Goal: Feedback & Contribution: Submit feedback/report problem

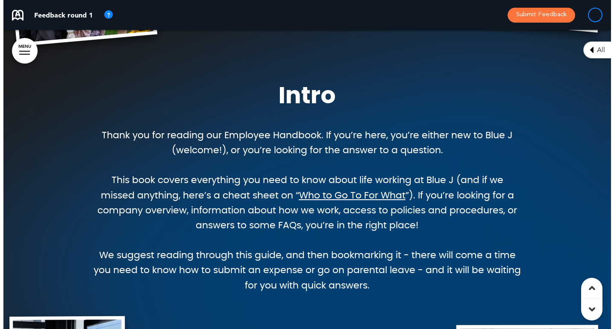
scroll to position [712, 0]
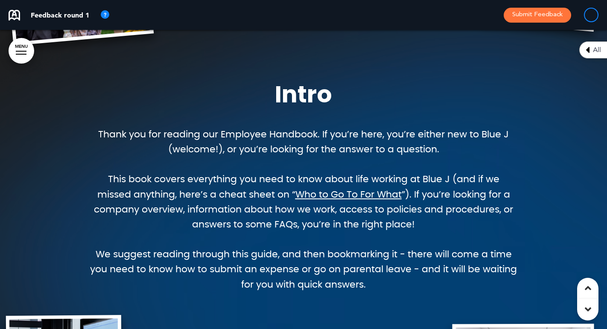
click at [528, 14] on button "Submit Feedback" at bounding box center [537, 15] width 67 height 15
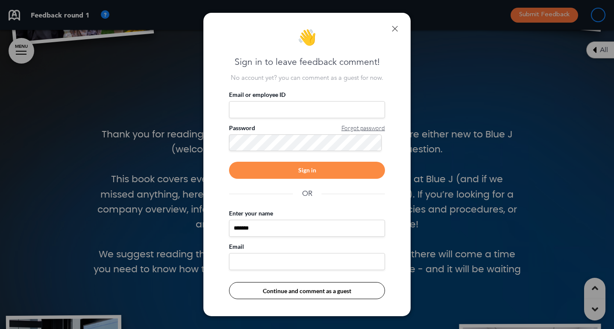
type input "*******"
type input "**********"
click at [274, 295] on button "Continue and comment as a guest" at bounding box center [307, 290] width 156 height 17
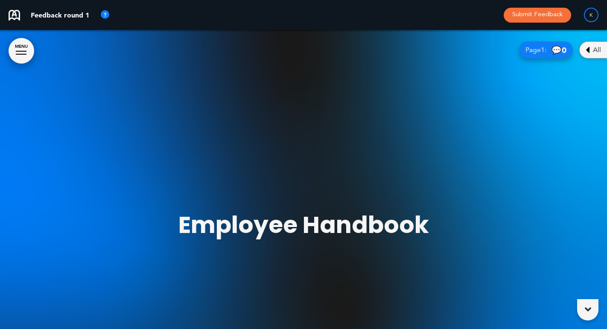
click at [305, 289] on div at bounding box center [303, 164] width 607 height 329
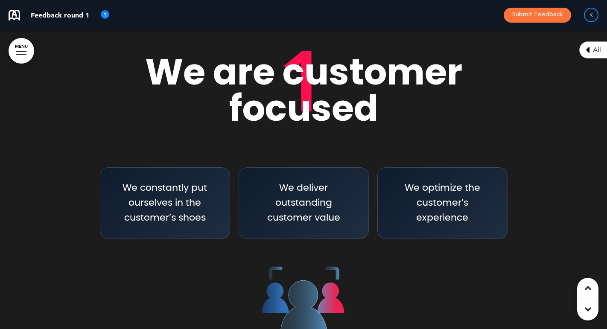
scroll to position [1398, 0]
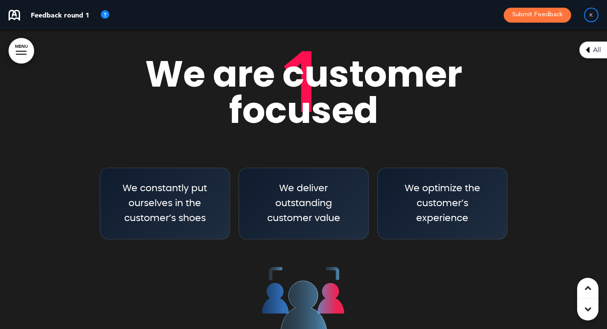
click at [445, 129] on div "1 We are customer focused We constantly put ourselves in the customer’s shoes W…" at bounding box center [303, 215] width 427 height 368
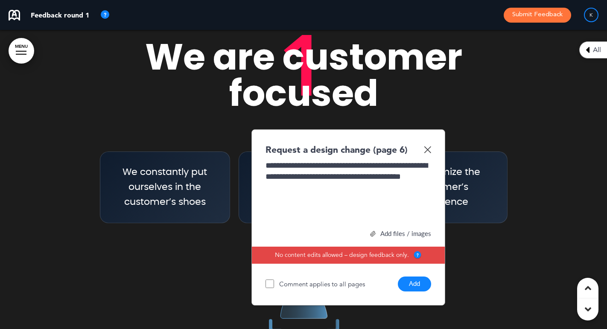
scroll to position [1399, 0]
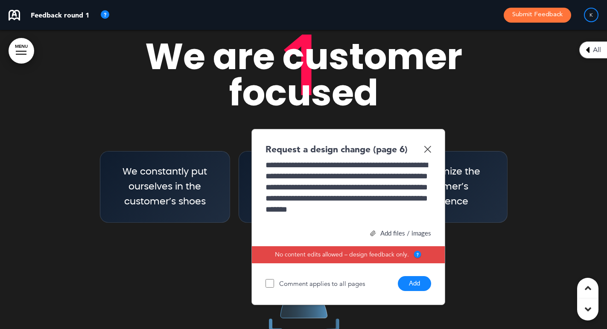
click at [419, 285] on button "Add" at bounding box center [414, 283] width 33 height 15
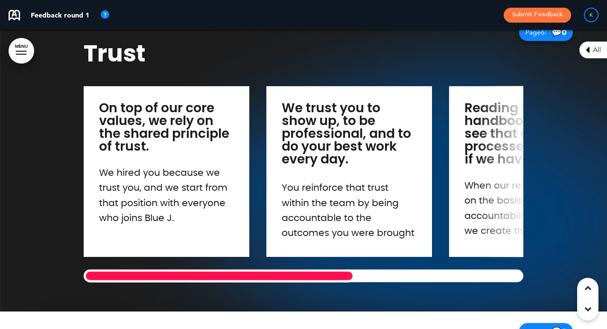
scroll to position [4161, 0]
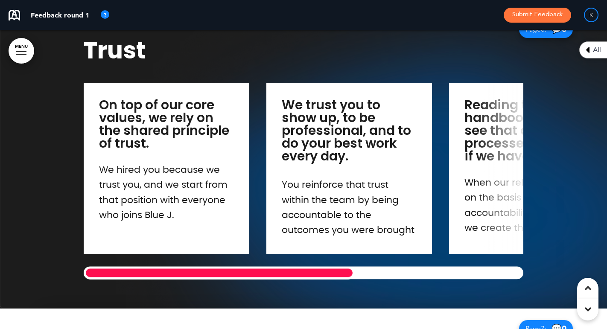
click at [37, 153] on div at bounding box center [303, 158] width 607 height 299
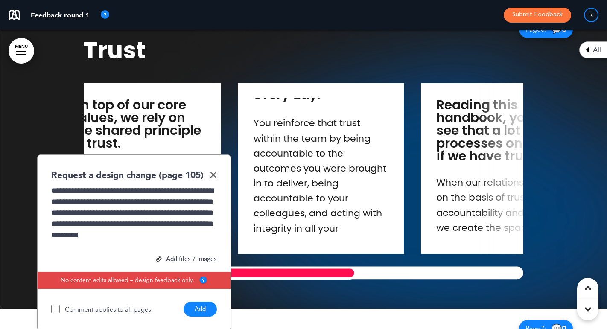
scroll to position [0, 0]
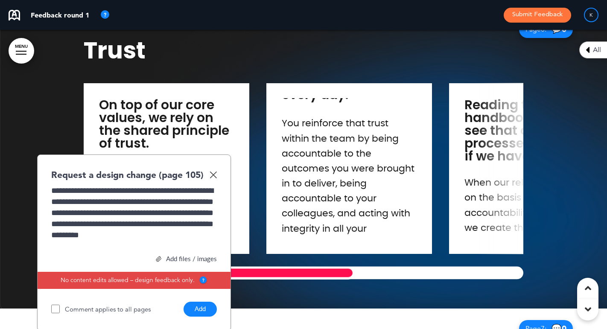
click at [141, 265] on div "Trust On top of our core values, we rely on the shared principle of trust. We h…" at bounding box center [303, 158] width 607 height 299
click at [205, 220] on div "**********" at bounding box center [134, 217] width 166 height 64
click at [161, 235] on div "**********" at bounding box center [134, 217] width 166 height 64
click at [90, 235] on div "**********" at bounding box center [134, 217] width 166 height 64
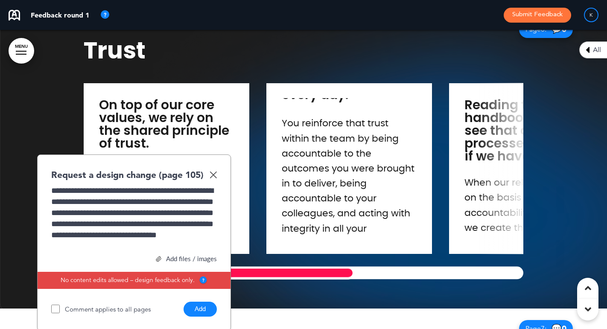
click at [176, 232] on div "**********" at bounding box center [134, 217] width 166 height 64
click at [193, 225] on div "**********" at bounding box center [134, 217] width 166 height 64
click at [197, 232] on div "**********" at bounding box center [134, 217] width 166 height 64
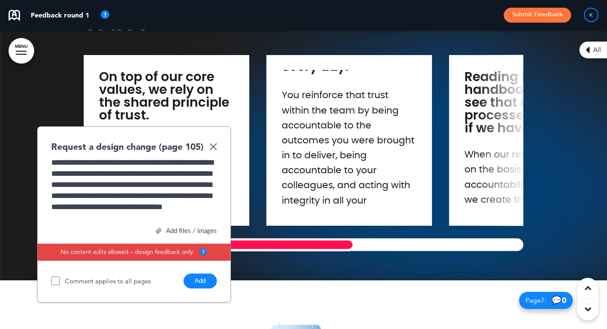
scroll to position [4191, 0]
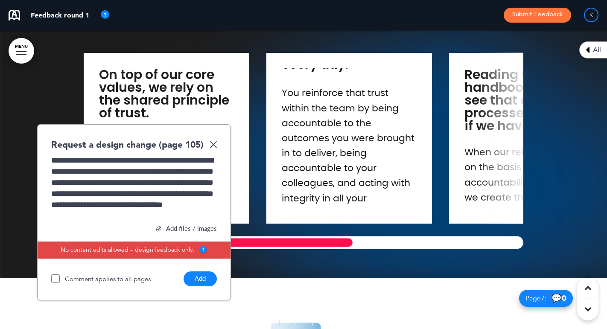
click at [197, 273] on button "Add" at bounding box center [200, 279] width 33 height 15
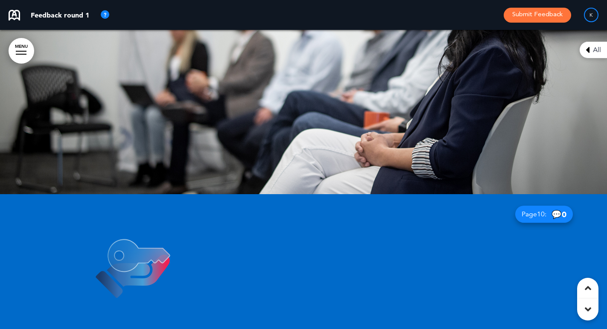
scroll to position [9504, 0]
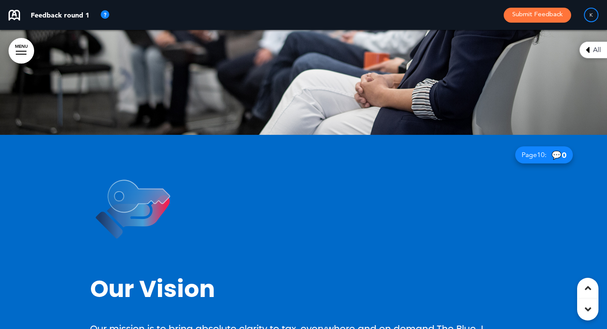
scroll to position [9555, 0]
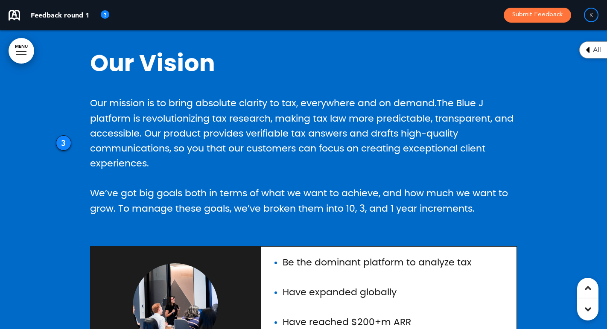
scroll to position [9767, 0]
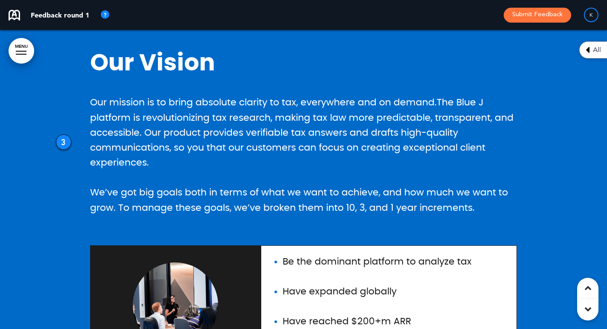
click at [424, 246] on div "Be the dominant platform to analyze tax Have expanded globally Have reached $20…" at bounding box center [388, 324] width 255 height 157
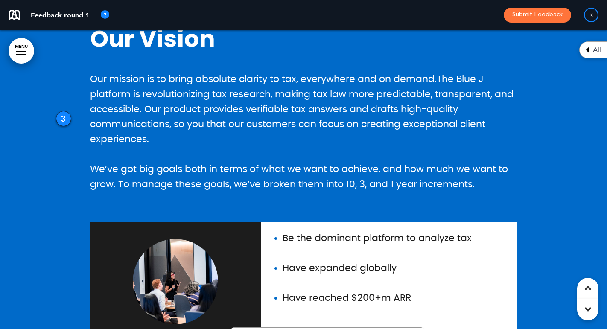
scroll to position [9796, 0]
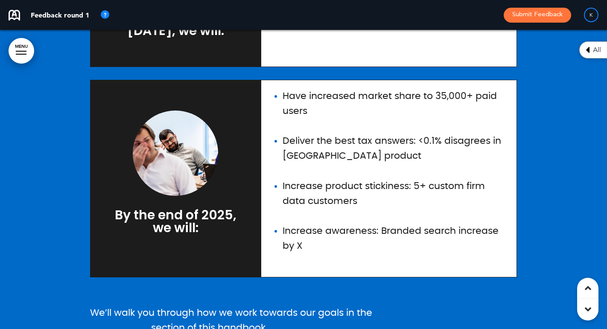
scroll to position [10273, 0]
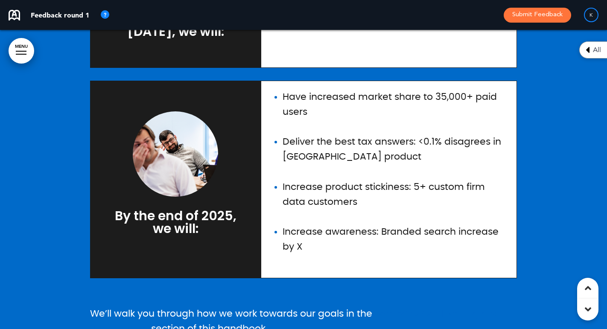
click at [126, 309] on link "Company Goal Setting and Performance" at bounding box center [295, 321] width 410 height 24
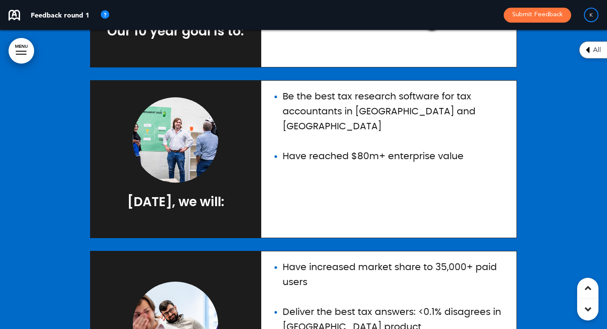
scroll to position [10120, 0]
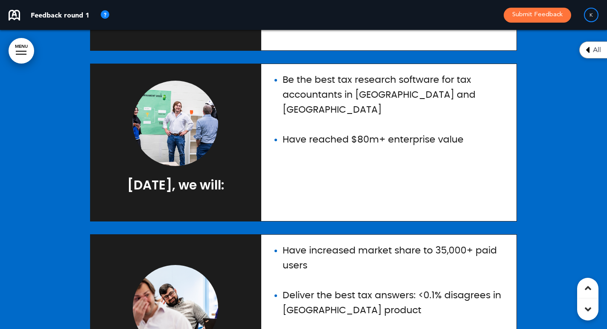
click at [45, 284] on div at bounding box center [303, 47] width 607 height 982
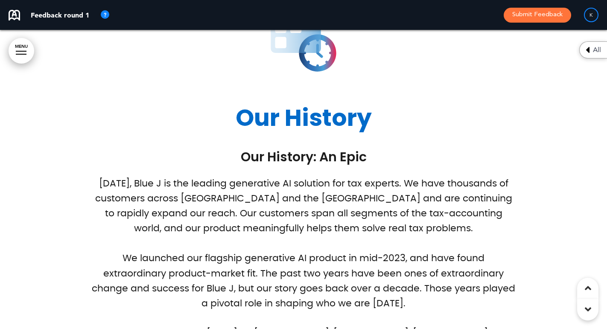
scroll to position [4506, 0]
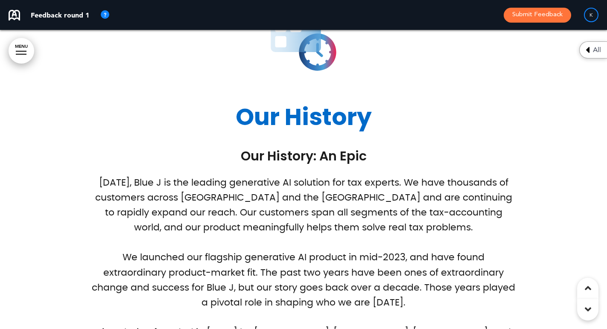
click at [173, 123] on h1 "Our History" at bounding box center [303, 116] width 427 height 23
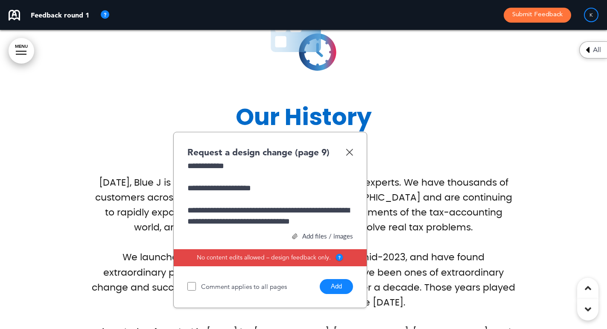
scroll to position [24, 0]
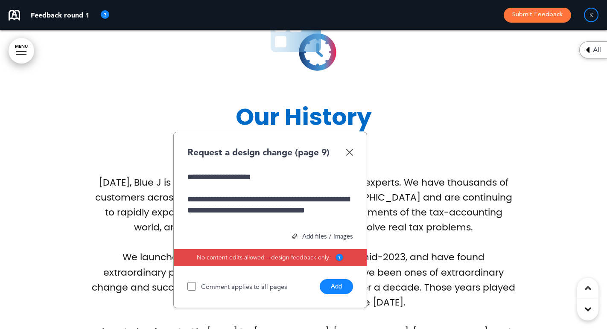
click at [254, 214] on div "**********" at bounding box center [269, 210] width 164 height 33
click at [336, 282] on button "Add" at bounding box center [336, 286] width 33 height 15
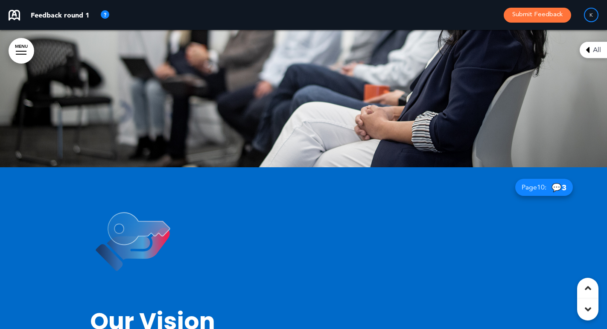
scroll to position [9509, 0]
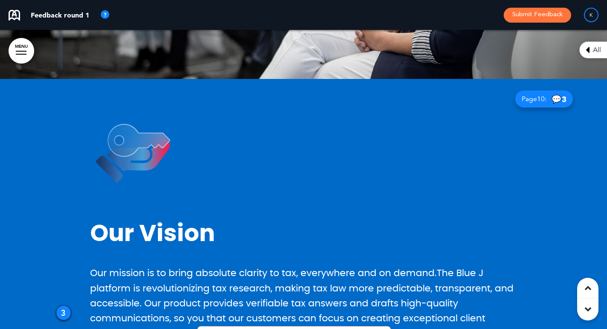
scroll to position [9572, 0]
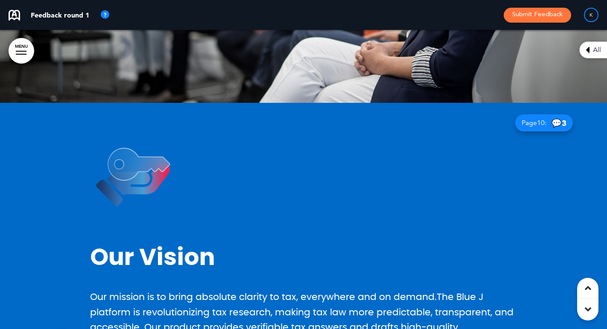
drag, startPoint x: 321, startPoint y: 187, endPoint x: 285, endPoint y: 185, distance: 36.3
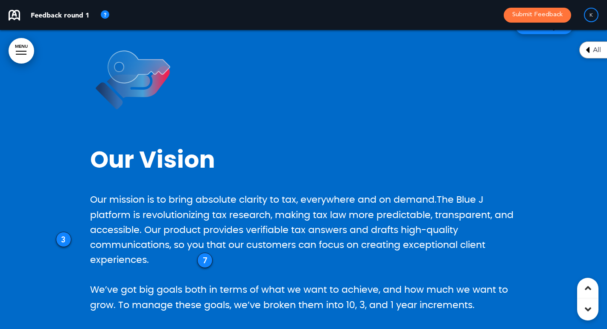
scroll to position [9558, 0]
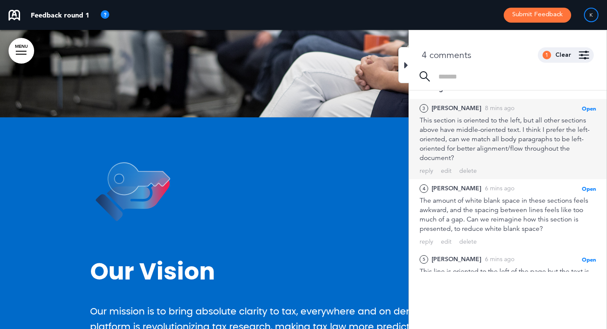
scroll to position [13, 0]
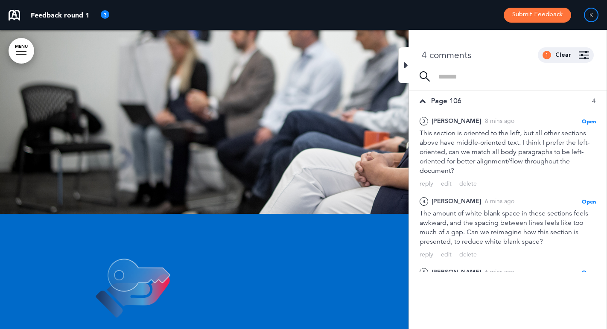
scroll to position [0, 0]
click at [406, 64] on icon at bounding box center [406, 65] width 4 height 10
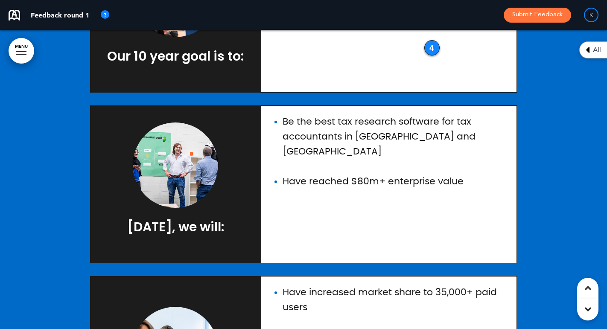
scroll to position [10080, 0]
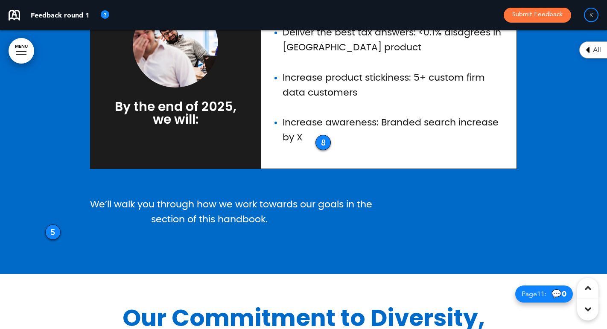
scroll to position [10383, 0]
click at [274, 306] on h1 "Our Commitment to Diversity, Equity, & Inclusion" at bounding box center [303, 329] width 427 height 47
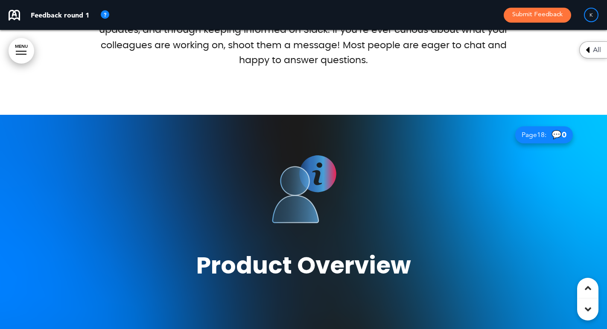
scroll to position [13512, 0]
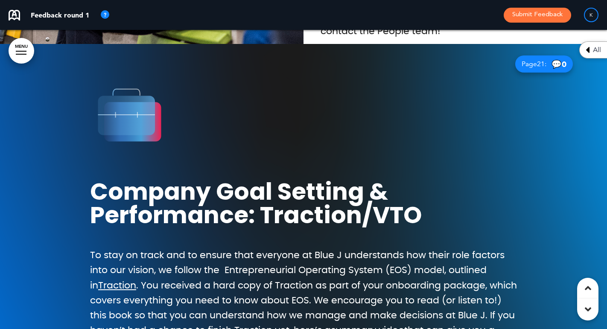
scroll to position [14796, 0]
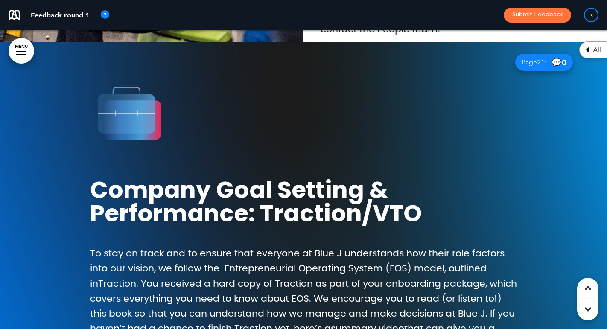
click at [274, 249] on span "To stay on track and to ensure that everyone at Blue J understands how their ro…" at bounding box center [303, 298] width 427 height 99
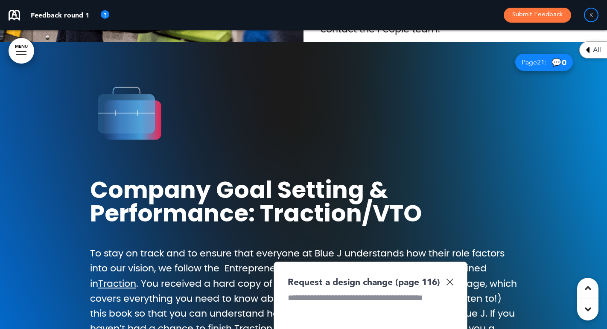
click at [452, 278] on img at bounding box center [449, 281] width 7 height 7
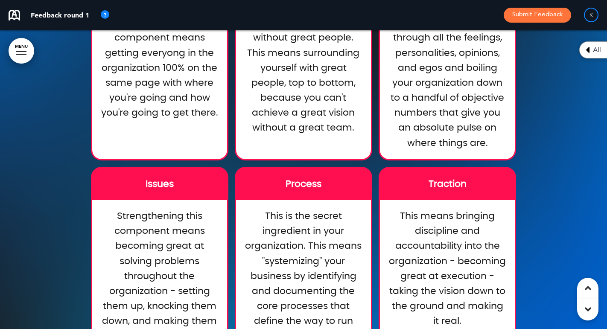
scroll to position [15365, 0]
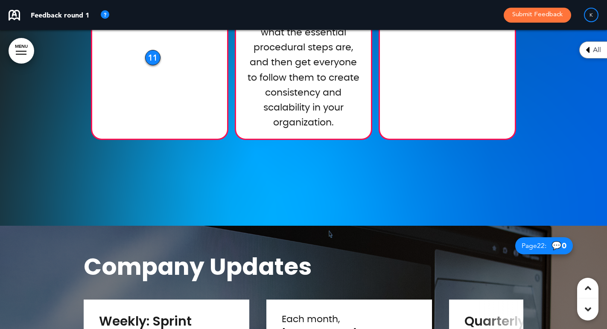
scroll to position [15735, 0]
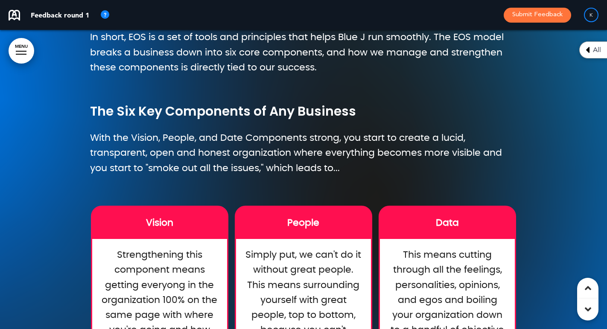
scroll to position [15041, 0]
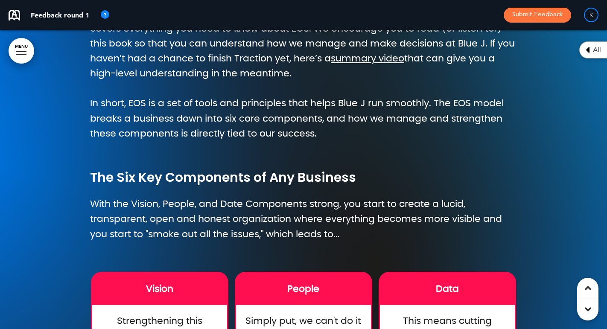
scroll to position [15067, 0]
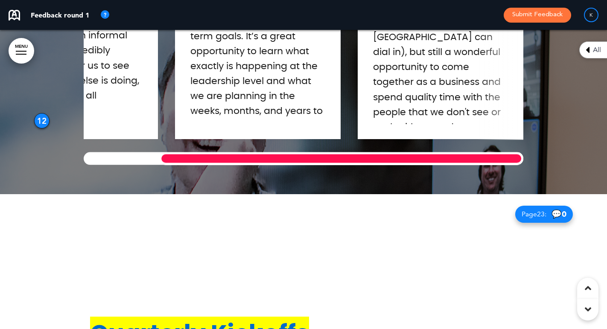
scroll to position [16045, 0]
click at [324, 322] on h1 "Quarterly Kickoffs" at bounding box center [303, 333] width 427 height 23
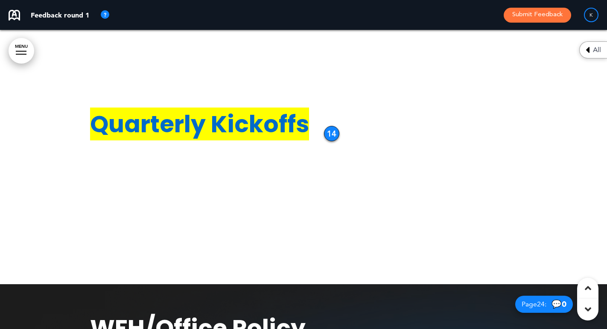
scroll to position [16255, 0]
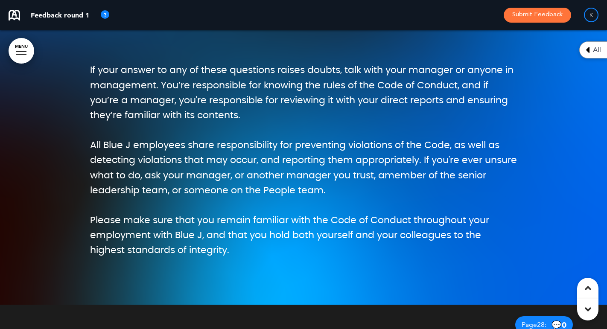
scroll to position [18009, 0]
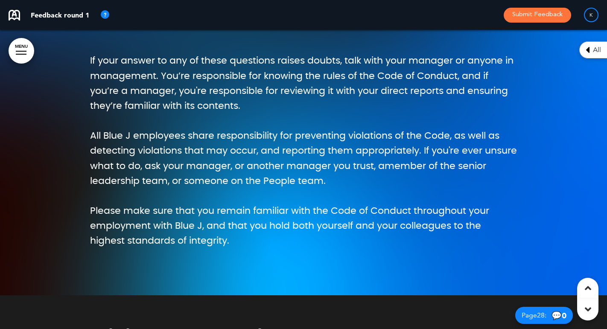
scroll to position [18033, 0]
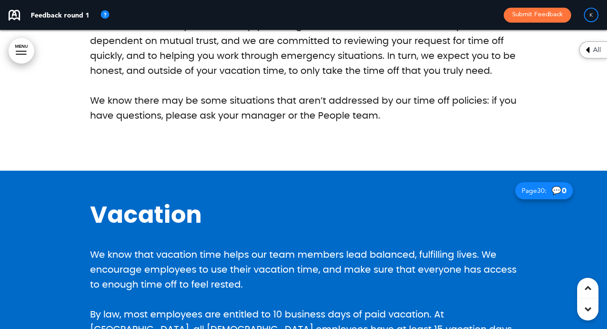
scroll to position [19352, 0]
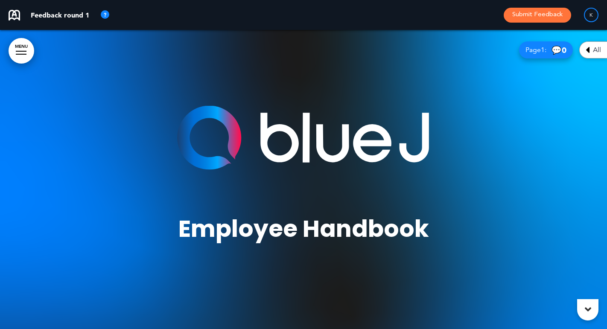
click at [555, 51] on span "💬 0" at bounding box center [559, 50] width 15 height 8
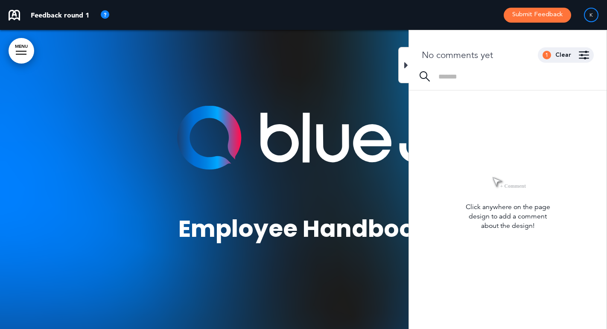
click at [551, 55] on div "1" at bounding box center [547, 55] width 9 height 9
click at [581, 58] on img at bounding box center [584, 55] width 10 height 9
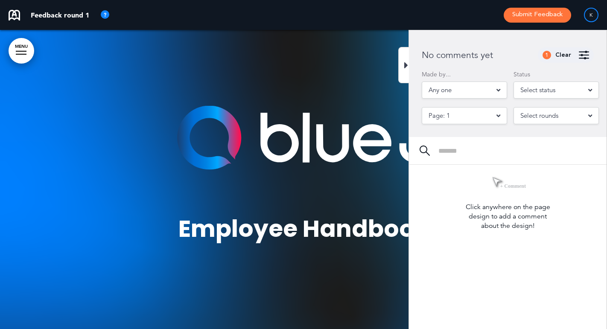
click at [581, 58] on img at bounding box center [584, 55] width 10 height 9
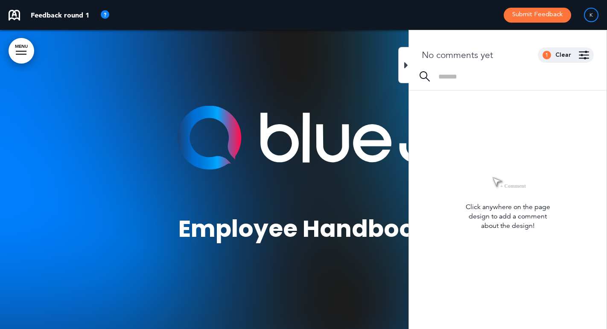
click at [550, 147] on div at bounding box center [508, 181] width 198 height 181
click at [406, 66] on icon at bounding box center [406, 65] width 4 height 10
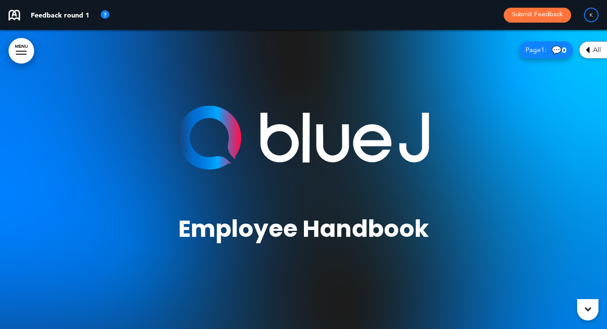
click at [519, 17] on button "Submit Feedback" at bounding box center [537, 15] width 67 height 15
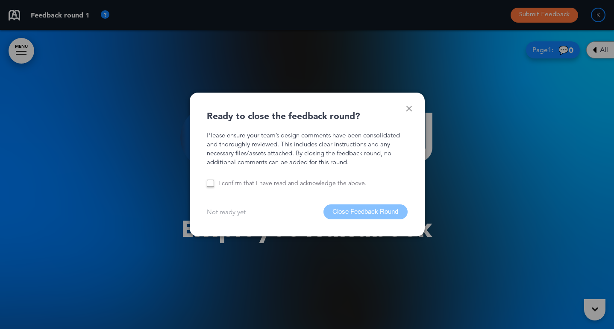
click at [411, 110] on link at bounding box center [409, 108] width 6 height 6
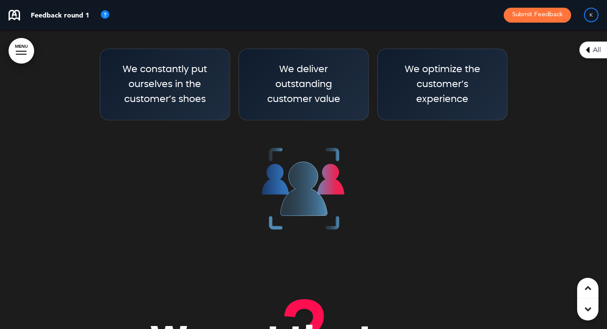
scroll to position [1497, 0]
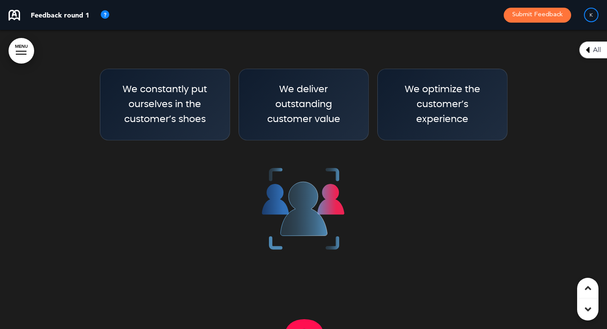
click at [215, 141] on p at bounding box center [303, 201] width 427 height 123
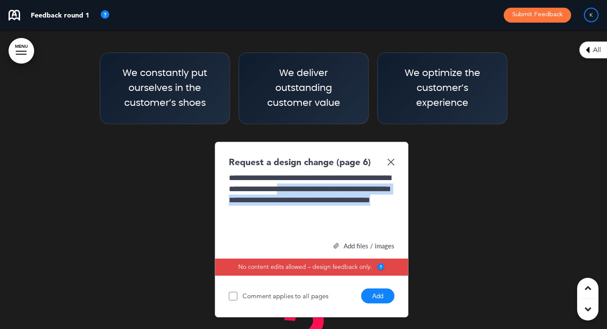
click at [375, 215] on div "**********" at bounding box center [312, 205] width 166 height 64
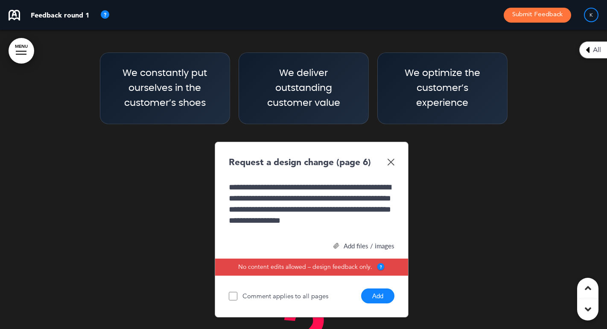
scroll to position [46, 0]
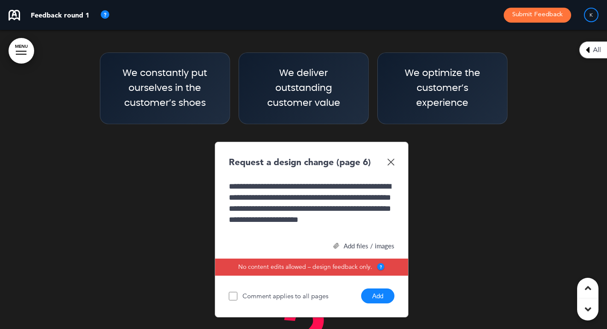
click at [231, 232] on div "**********" at bounding box center [311, 209] width 164 height 56
drag, startPoint x: 260, startPoint y: 237, endPoint x: 268, endPoint y: 236, distance: 7.3
click at [268, 236] on div "**********" at bounding box center [312, 212] width 166 height 78
click at [275, 231] on div "**********" at bounding box center [311, 209] width 164 height 56
click at [375, 295] on button "Add" at bounding box center [377, 296] width 33 height 15
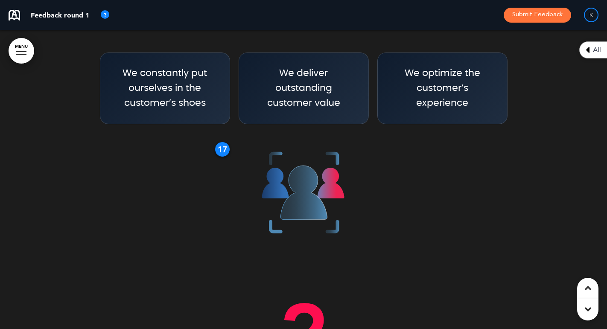
click at [221, 149] on div "17" at bounding box center [222, 149] width 15 height 15
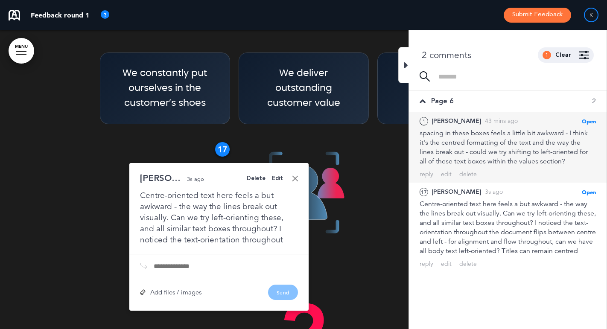
scroll to position [0, 0]
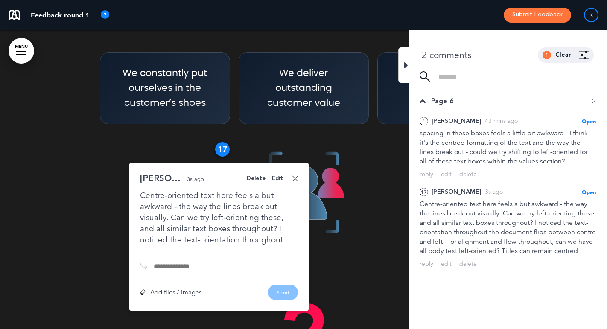
click at [16, 50] on link "MENU" at bounding box center [22, 51] width 26 height 26
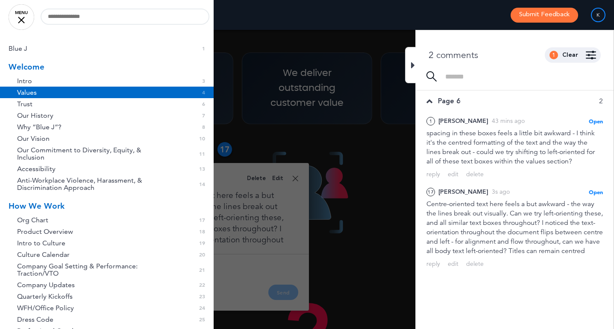
click at [251, 55] on div at bounding box center [307, 164] width 614 height 329
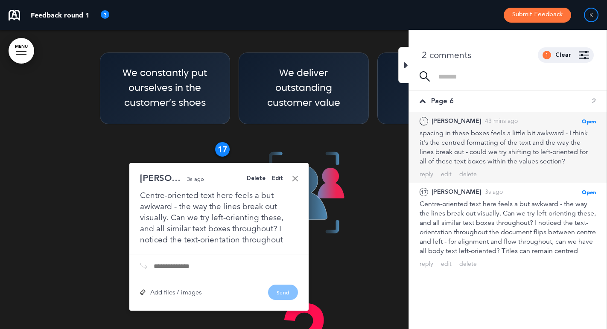
click at [505, 145] on div "spacing in these boxes feels a little bit awkward - I think it's the centred fo…" at bounding box center [508, 148] width 176 height 38
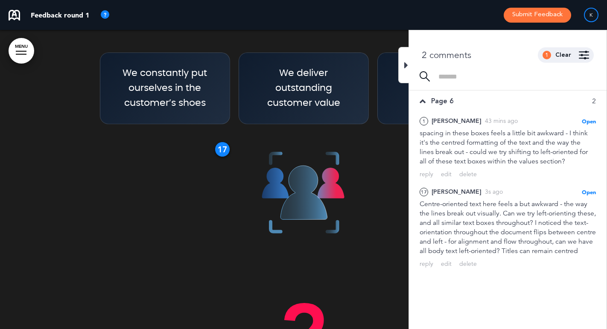
click at [420, 99] on icon at bounding box center [423, 100] width 6 height 9
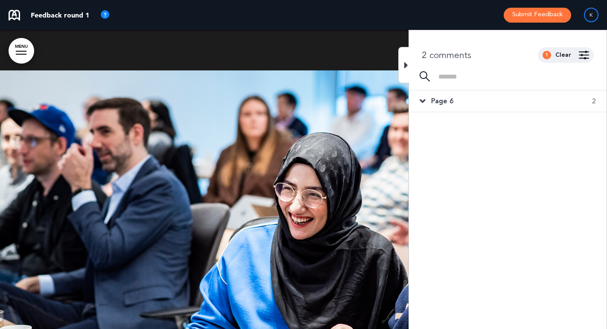
scroll to position [3807, 0]
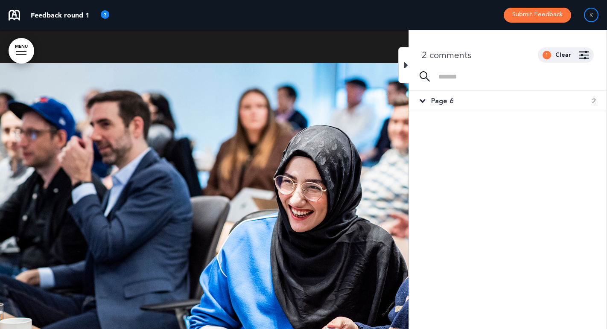
click at [552, 57] on div "1 Clear" at bounding box center [566, 54] width 56 height 15
click at [585, 56] on img at bounding box center [584, 55] width 10 height 9
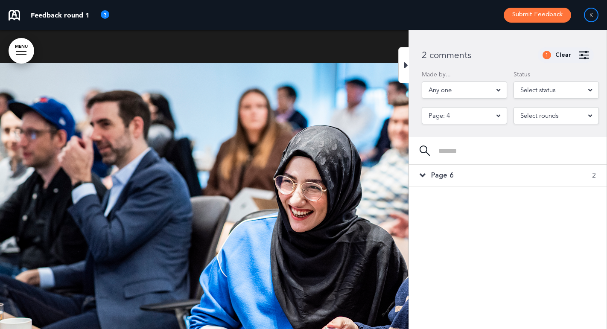
click at [500, 119] on div "Page: 4" at bounding box center [464, 115] width 85 height 17
click at [473, 134] on li "All" at bounding box center [464, 134] width 81 height 12
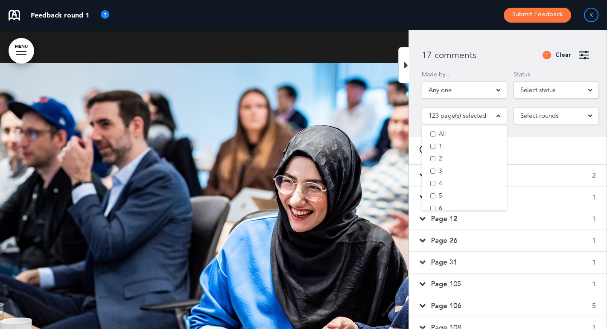
click at [505, 47] on div "17 comments 1 Clear Made by... Any one All Kirsten ( kirsten.mcelcheran@bluejle…" at bounding box center [508, 83] width 198 height 107
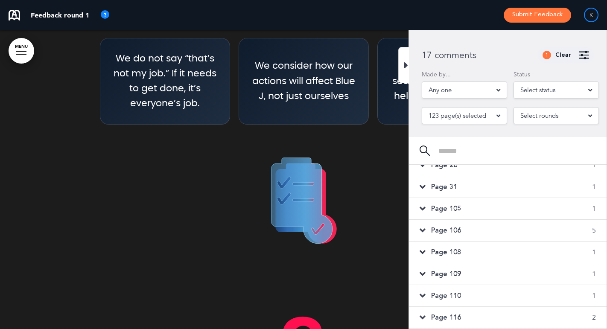
scroll to position [1866, 0]
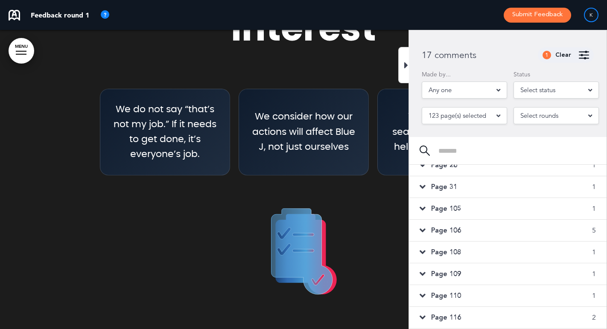
click at [446, 316] on span "Page 116" at bounding box center [446, 317] width 30 height 9
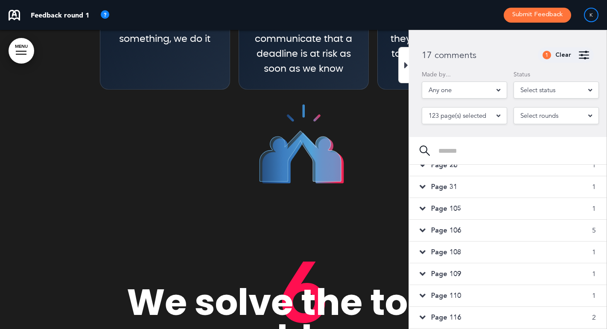
scroll to position [14601, 0]
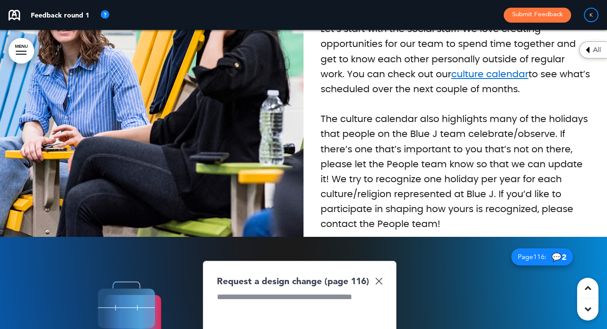
click at [380, 278] on img at bounding box center [378, 281] width 7 height 7
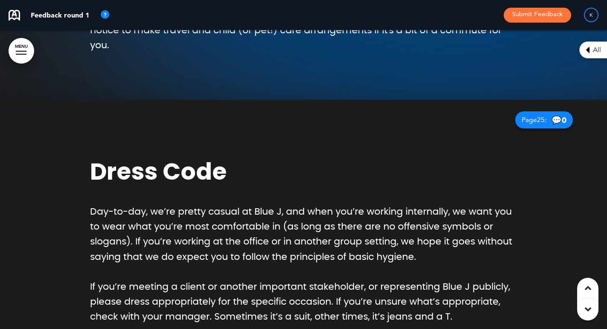
scroll to position [16891, 0]
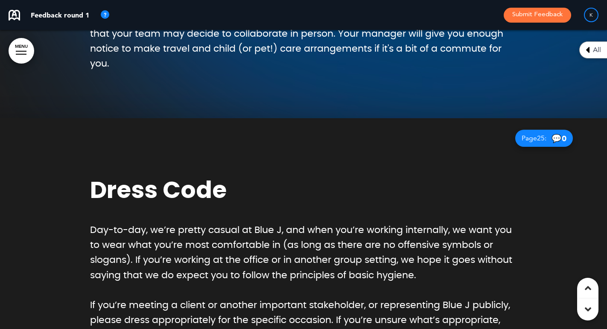
click at [465, 298] on p "If you’re meeting a client or another important stakeholder, or representing Bl…" at bounding box center [303, 320] width 427 height 45
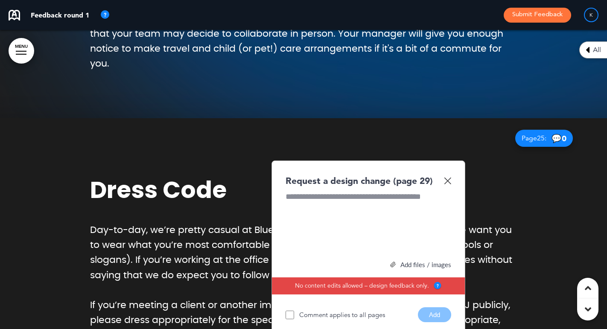
scroll to position [16696, 0]
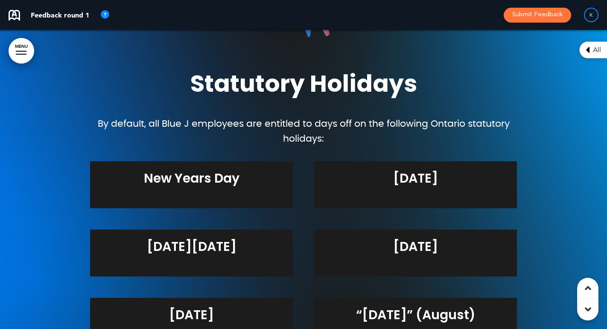
scroll to position [20534, 0]
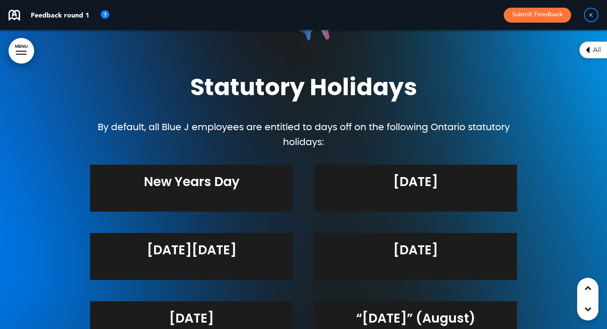
click at [293, 165] on div "New Years Day Family Day Good Friday Victoria Day Canada Day “Civic Holiday” (A…" at bounding box center [303, 325] width 427 height 320
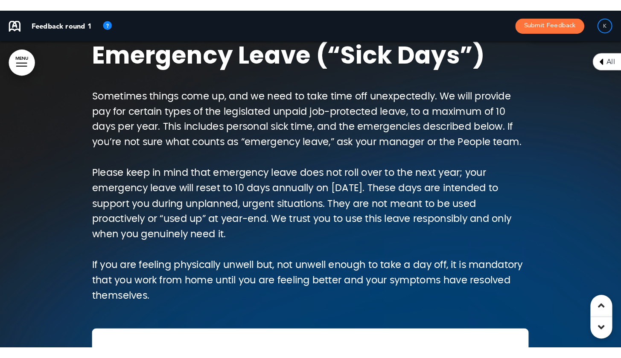
scroll to position [22064, 0]
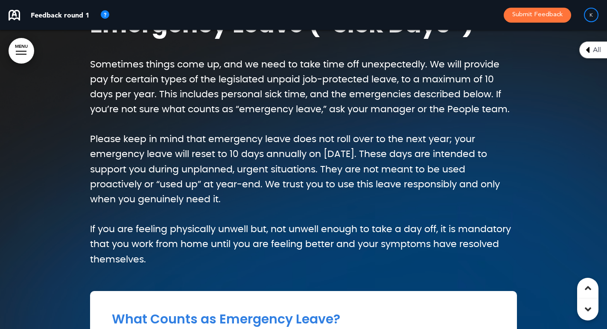
click at [383, 65] on div "Emergency Leave (“Sick Days”) Sometimes things come up, and we need to take tim…" at bounding box center [304, 287] width 590 height 614
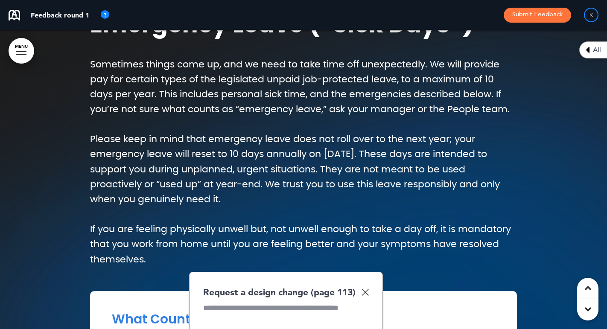
click at [388, 222] on p "If you are feeling physically unwell but, not unwell enough to take a day off, …" at bounding box center [303, 244] width 427 height 45
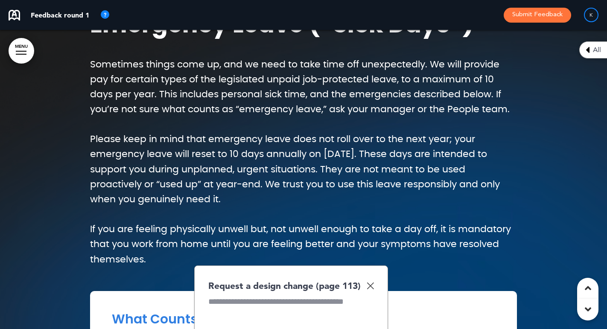
click at [372, 282] on img at bounding box center [370, 285] width 7 height 7
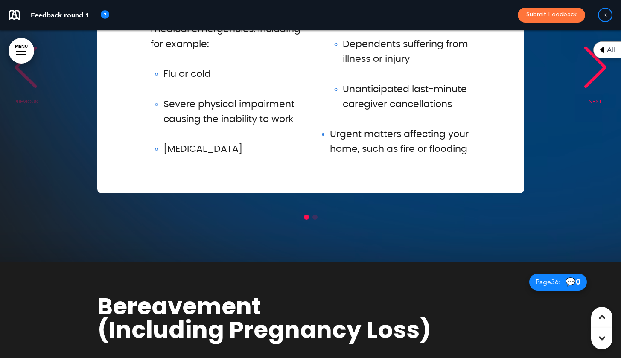
scroll to position [22918, 0]
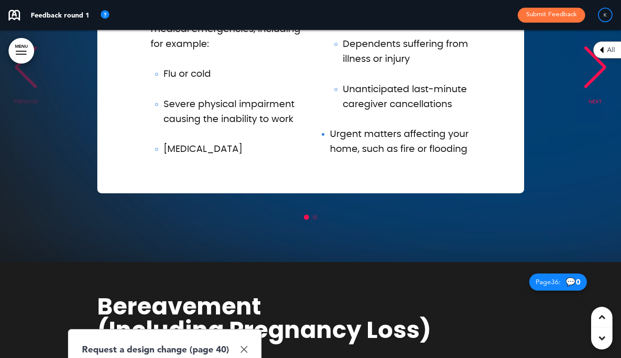
scroll to position [0, 0]
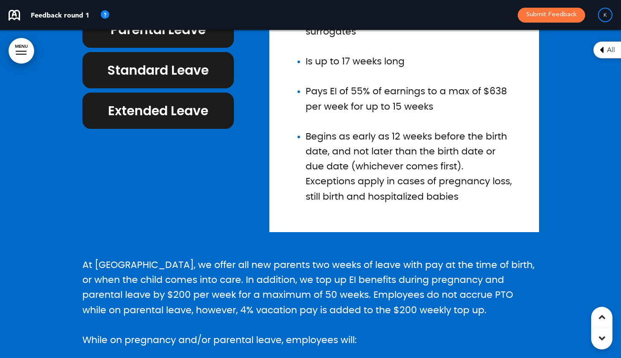
scroll to position [24181, 0]
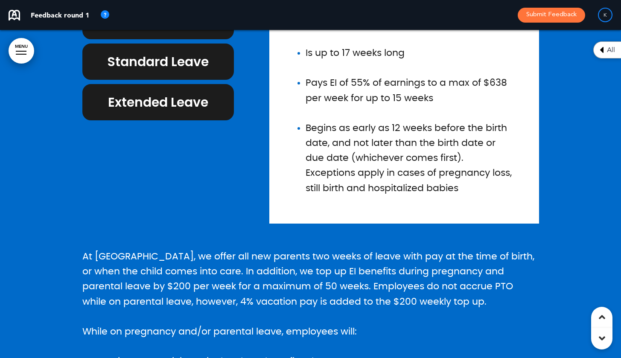
click at [69, 188] on div at bounding box center [310, 148] width 621 height 985
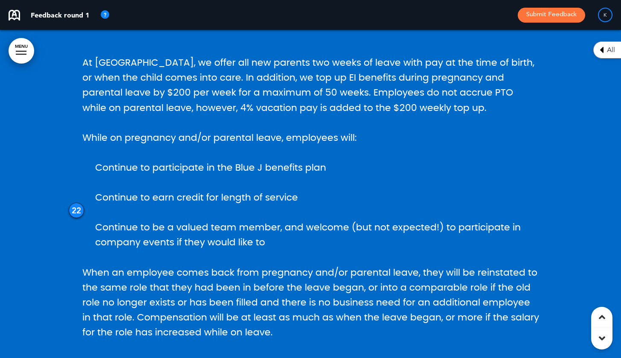
scroll to position [24376, 0]
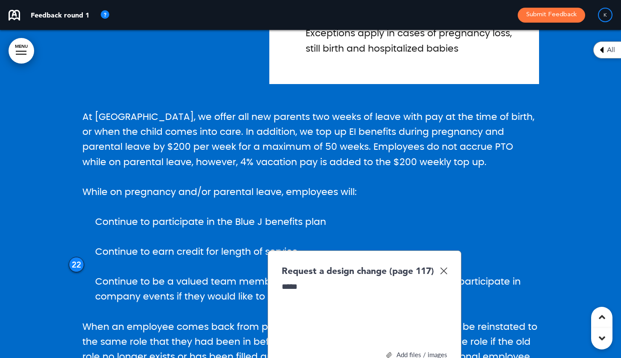
scroll to position [24320, 0]
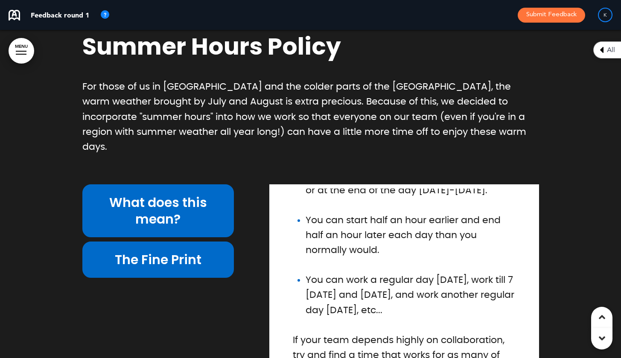
scroll to position [25588, 0]
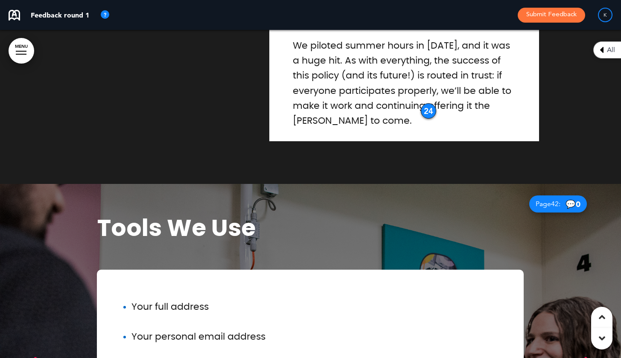
scroll to position [0, 0]
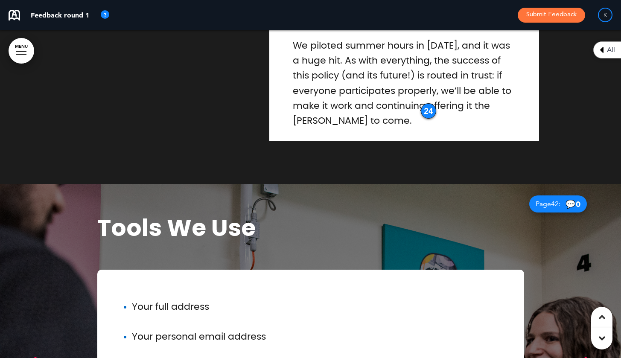
scroll to position [0, 608]
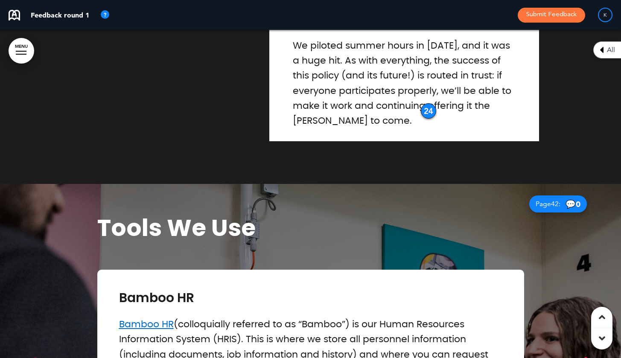
scroll to position [0, 0]
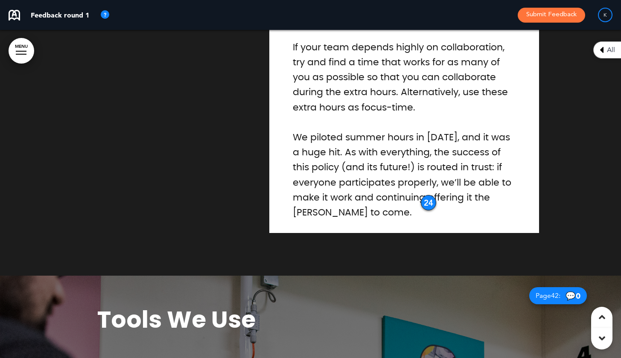
scroll to position [0, 608]
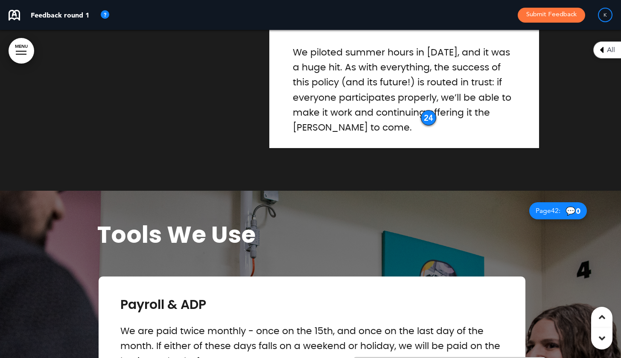
scroll to position [25963, 0]
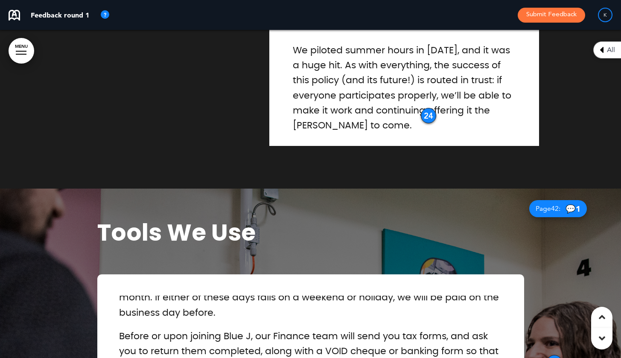
scroll to position [25967, 0]
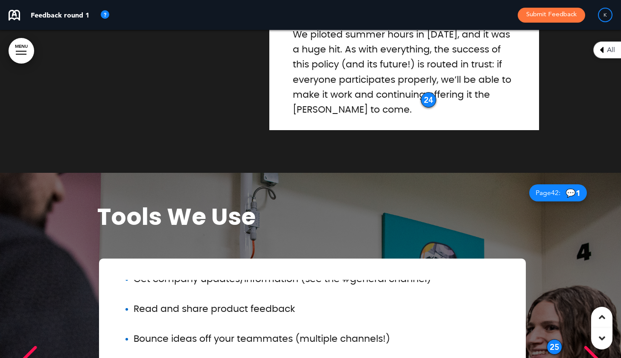
scroll to position [178, 0]
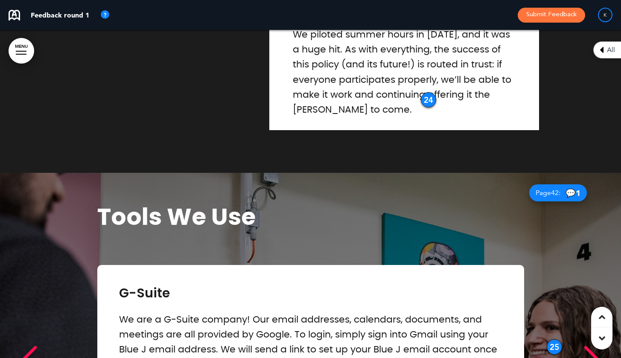
scroll to position [2, 0]
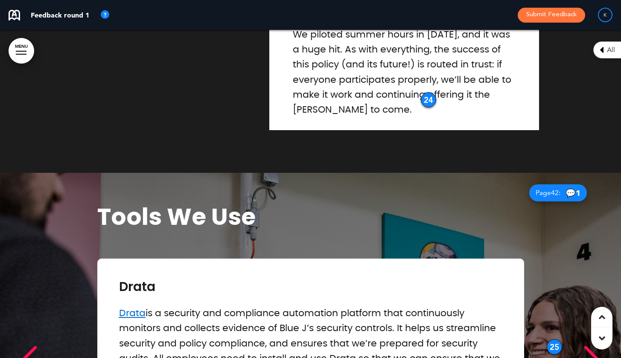
scroll to position [0, 0]
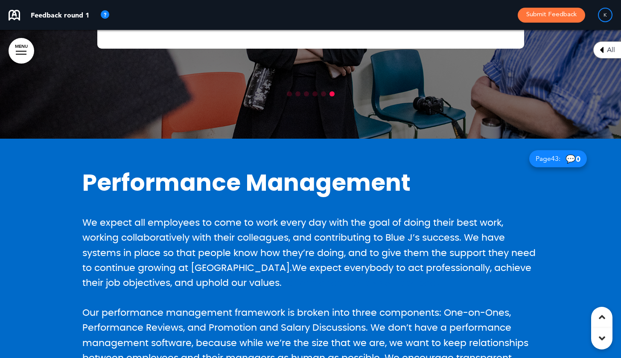
scroll to position [26406, 0]
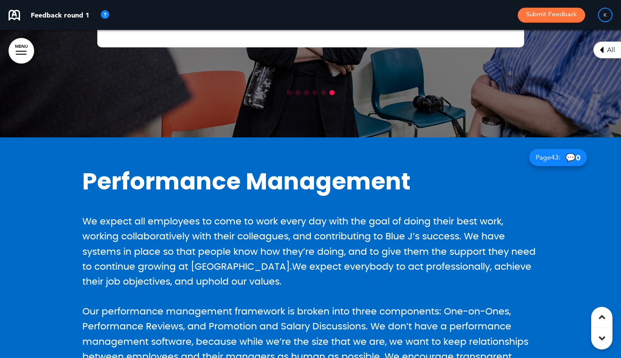
click at [269, 307] on span "Our performance management framework is broken into three components: One-on-On…" at bounding box center [305, 342] width 446 height 70
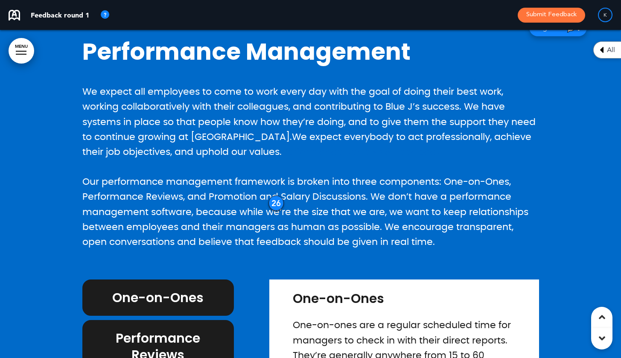
scroll to position [26531, 0]
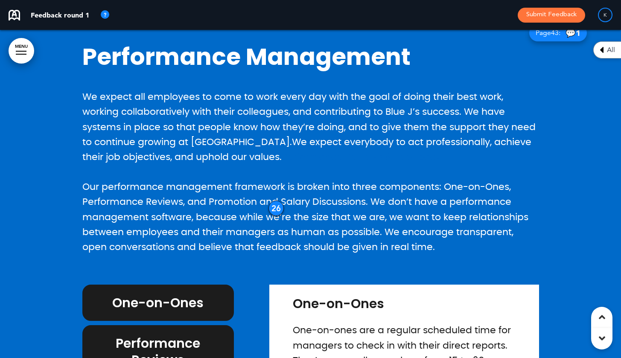
click at [198, 329] on h6 "Performance Reviews" at bounding box center [158, 351] width 132 height 33
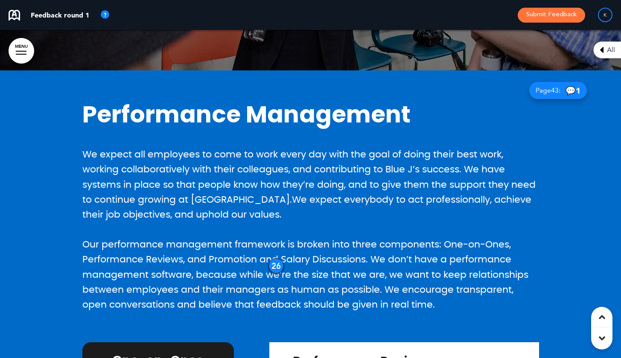
scroll to position [26473, 0]
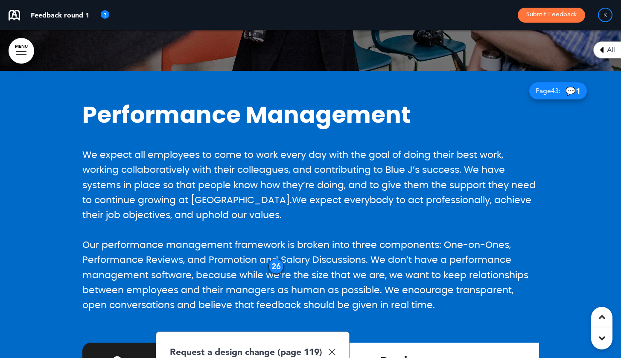
scroll to position [0, 0]
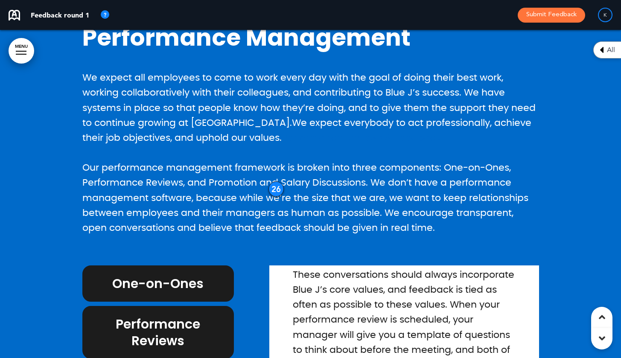
scroll to position [370, 0]
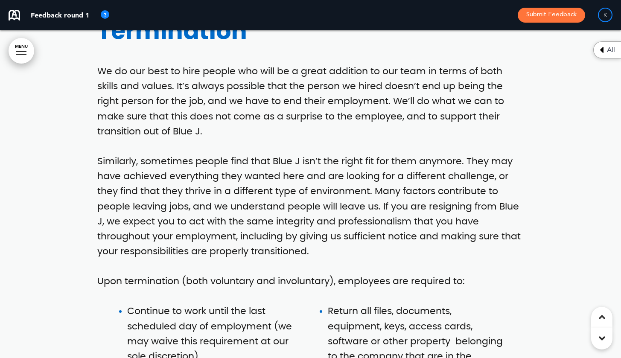
scroll to position [28254, 0]
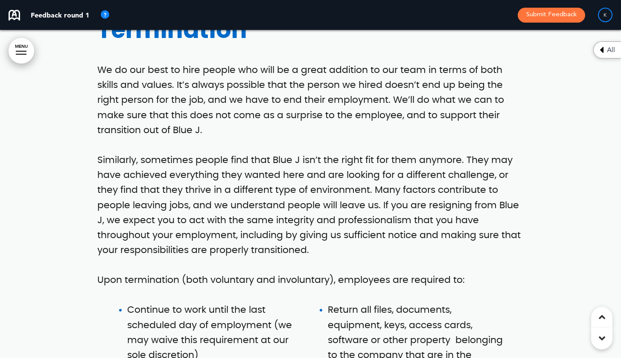
click at [339, 70] on div "Termination We do our best to hire people who will be a great addition to our t…" at bounding box center [310, 258] width 427 height 480
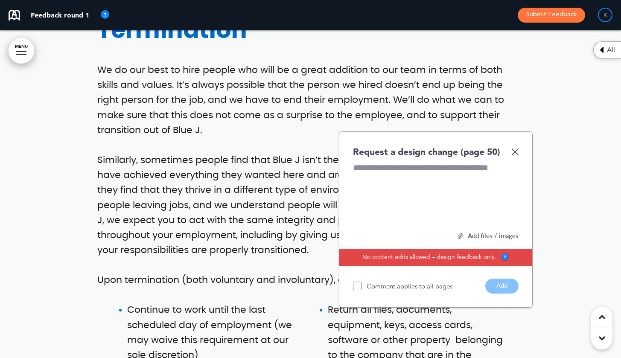
scroll to position [28005, 0]
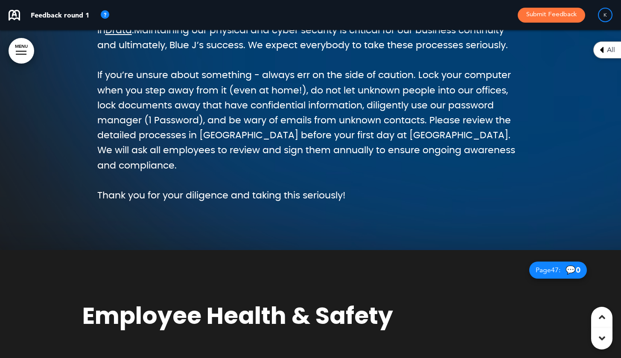
scroll to position [29107, 0]
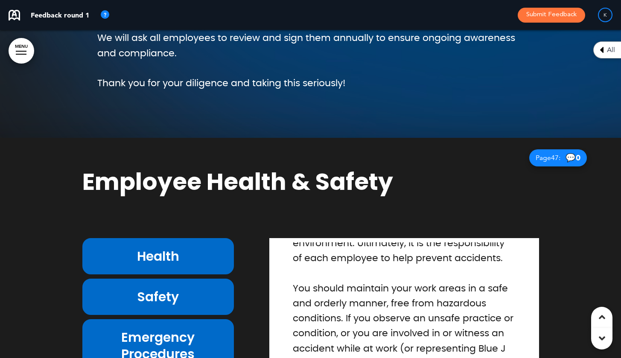
scroll to position [29219, 0]
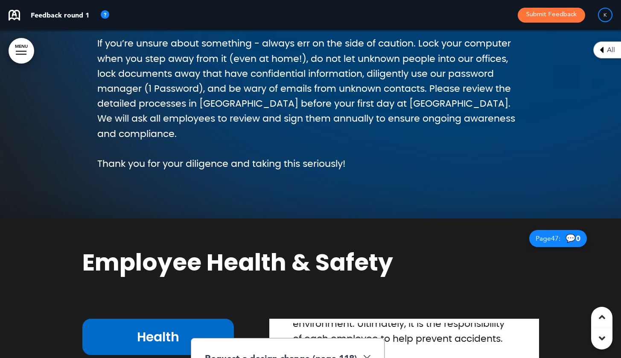
scroll to position [29113, 0]
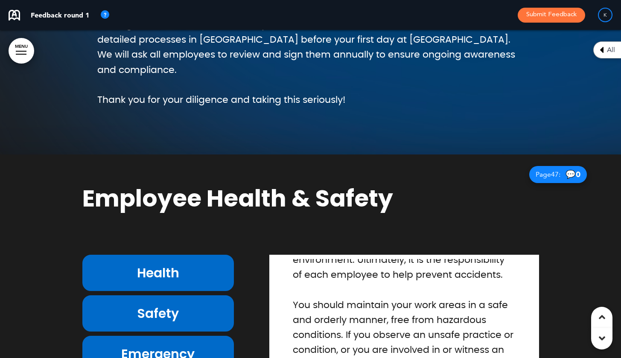
scroll to position [29228, 0]
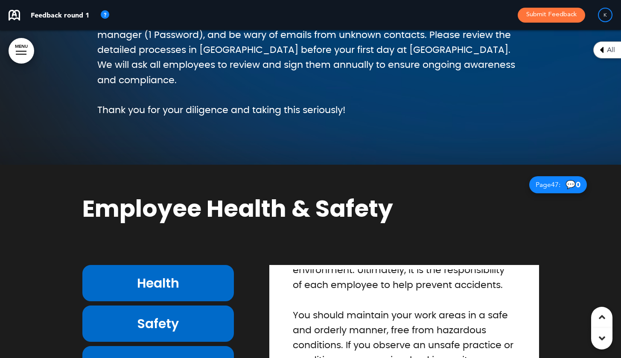
scroll to position [29192, 0]
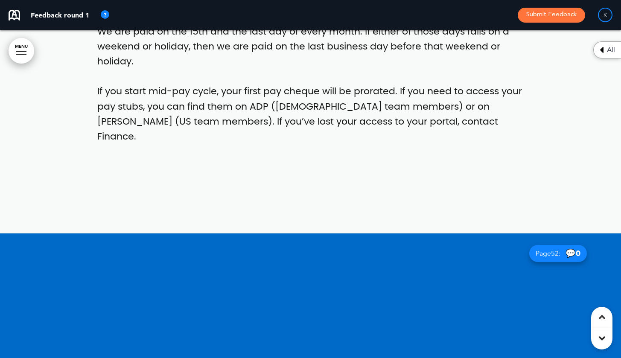
scroll to position [30767, 0]
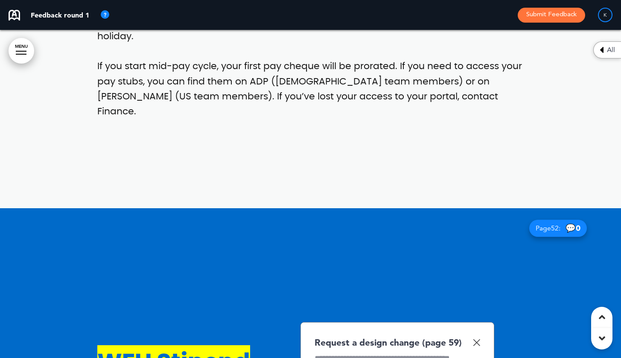
scroll to position [30786, 0]
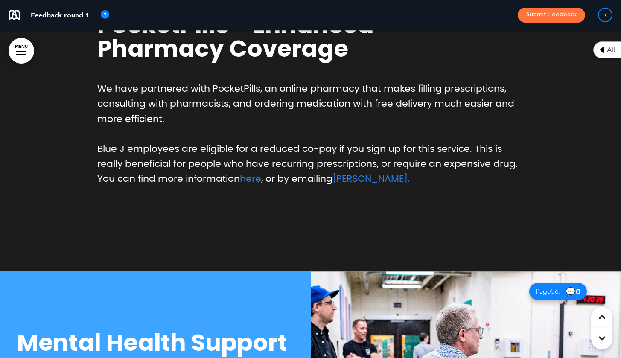
scroll to position [33046, 0]
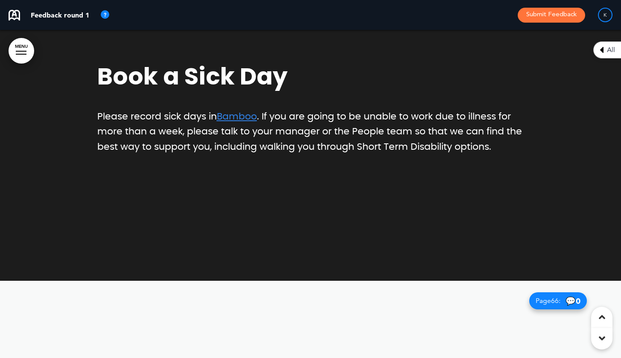
scroll to position [36441, 0]
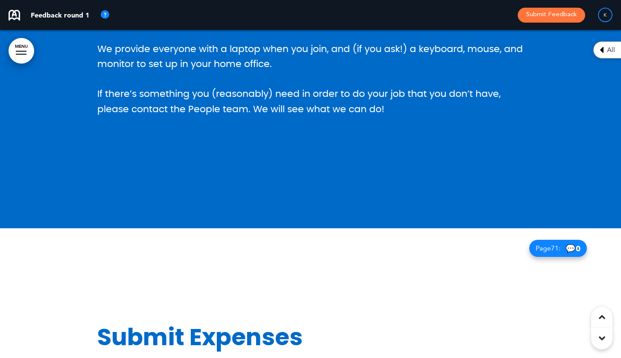
scroll to position [38137, 0]
drag, startPoint x: 406, startPoint y: 135, endPoint x: 280, endPoint y: 139, distance: 126.0
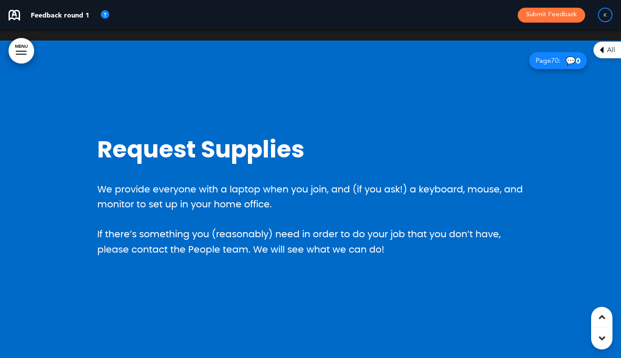
scroll to position [37991, 0]
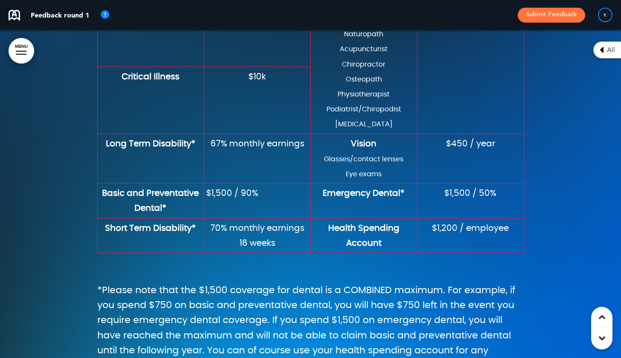
scroll to position [31917, 0]
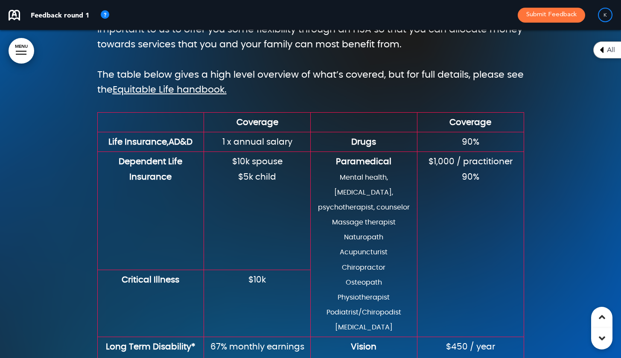
drag, startPoint x: 619, startPoint y: 262, endPoint x: 619, endPoint y: 118, distance: 143.9
click at [607, 122] on div at bounding box center [310, 76] width 621 height 1333
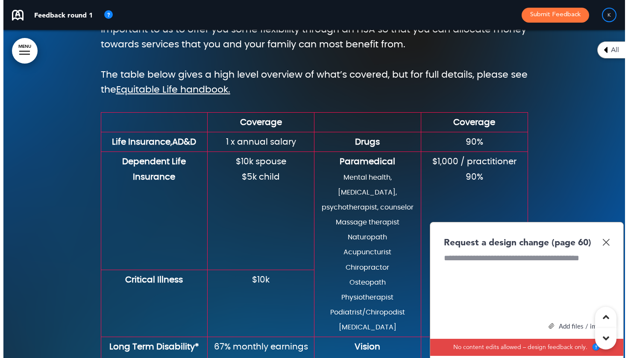
scroll to position [31720, 0]
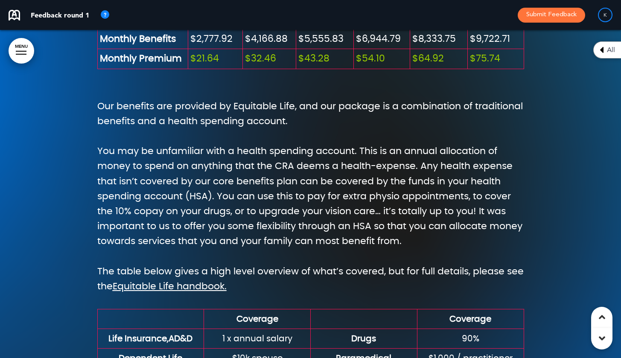
click at [15, 42] on link "MENU" at bounding box center [22, 51] width 26 height 26
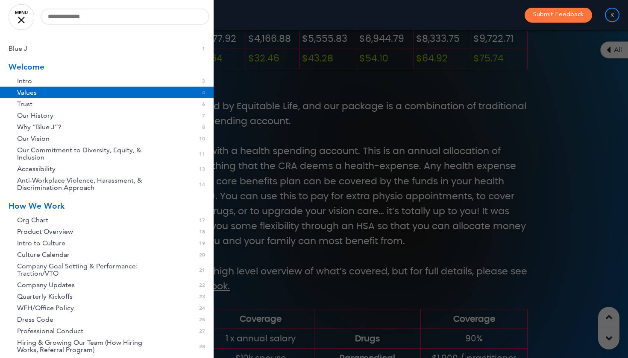
click at [29, 94] on span "Values" at bounding box center [27, 92] width 20 height 7
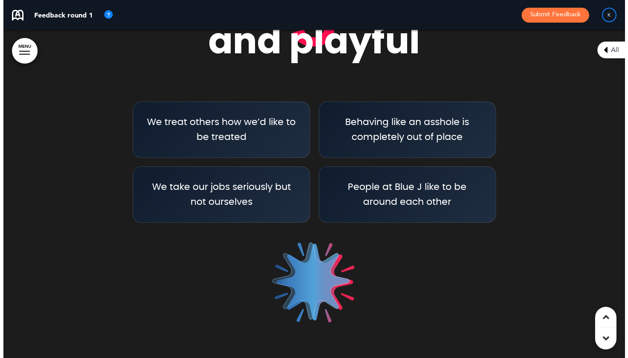
scroll to position [2241, 0]
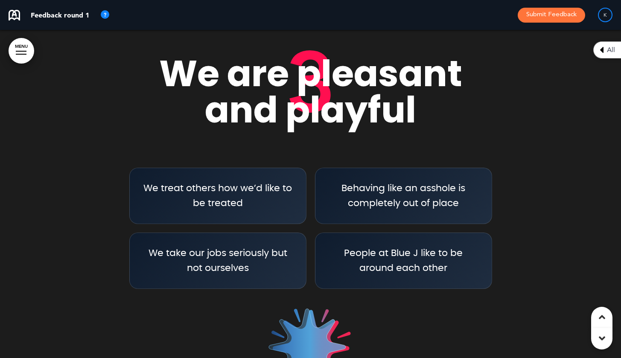
click at [555, 11] on button "Submit Feedback" at bounding box center [551, 15] width 67 height 15
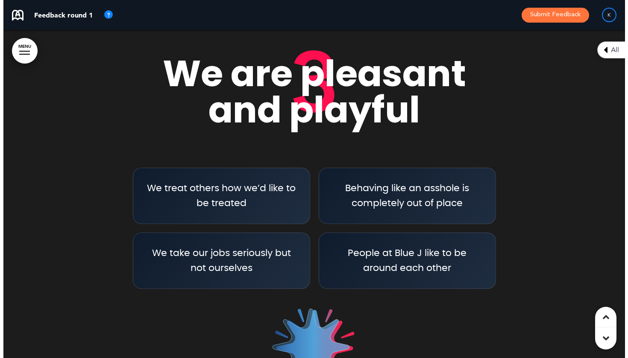
scroll to position [0, 3074]
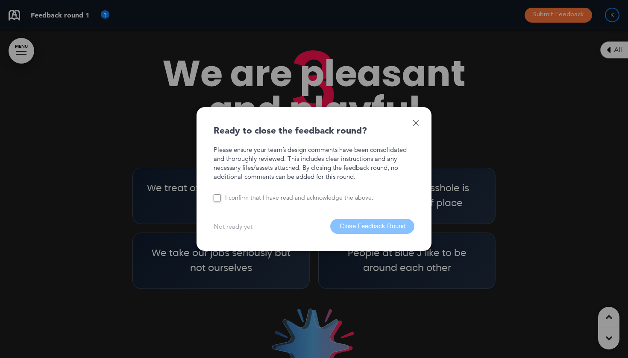
click at [246, 196] on label "I confirm that I have read and acknowledge the above." at bounding box center [299, 198] width 148 height 8
click at [380, 230] on button "Close Feedback Round" at bounding box center [372, 226] width 84 height 15
